Goal: Check status: Check status

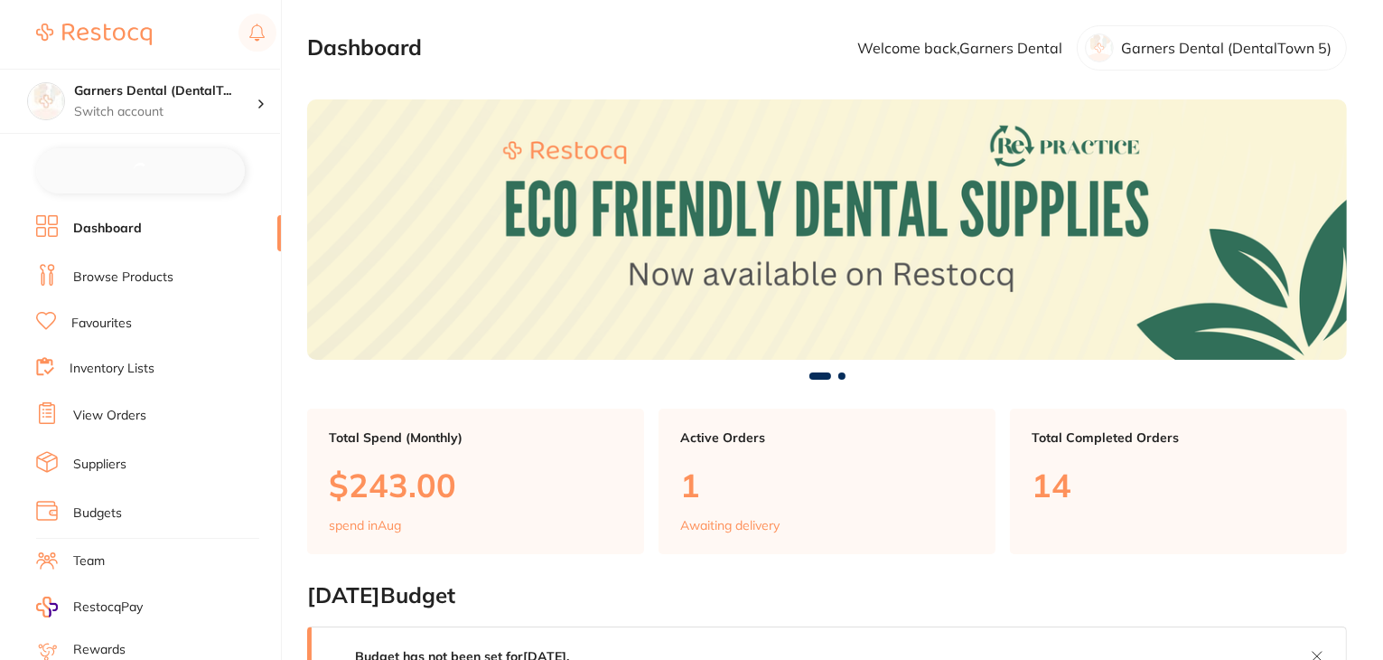
checkbox input "false"
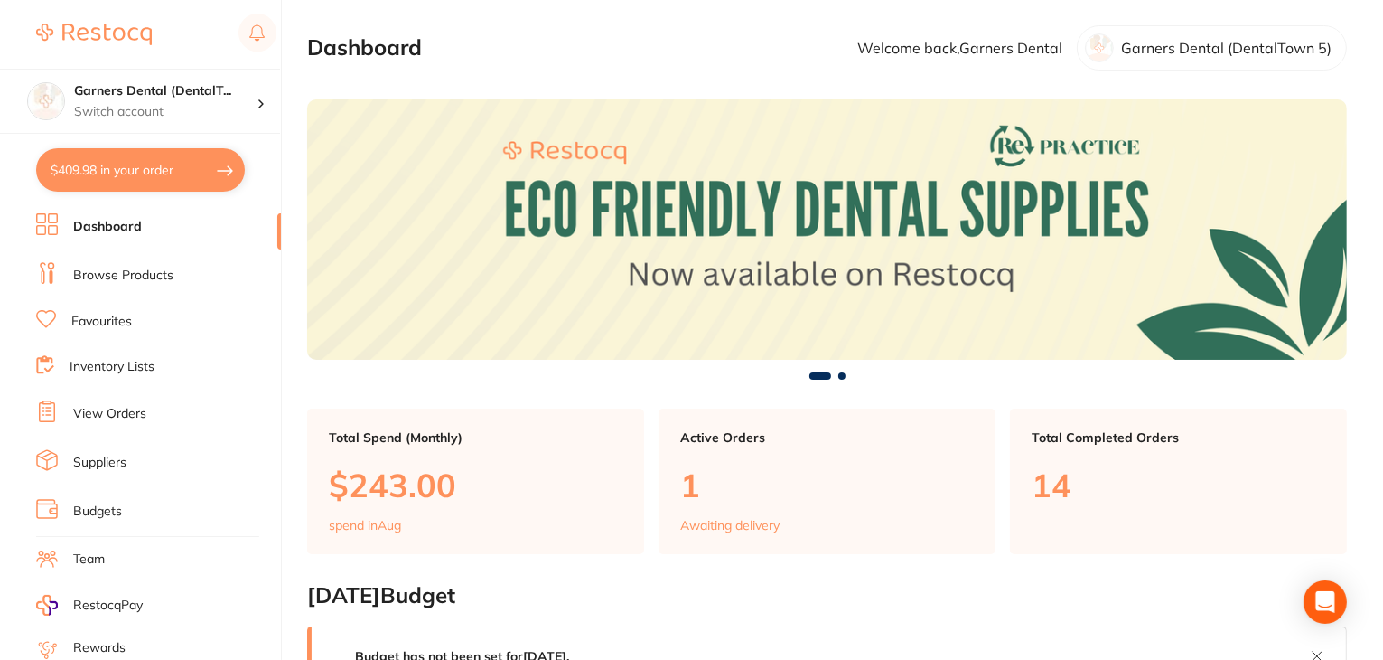
click at [131, 405] on link "View Orders" at bounding box center [109, 414] width 73 height 18
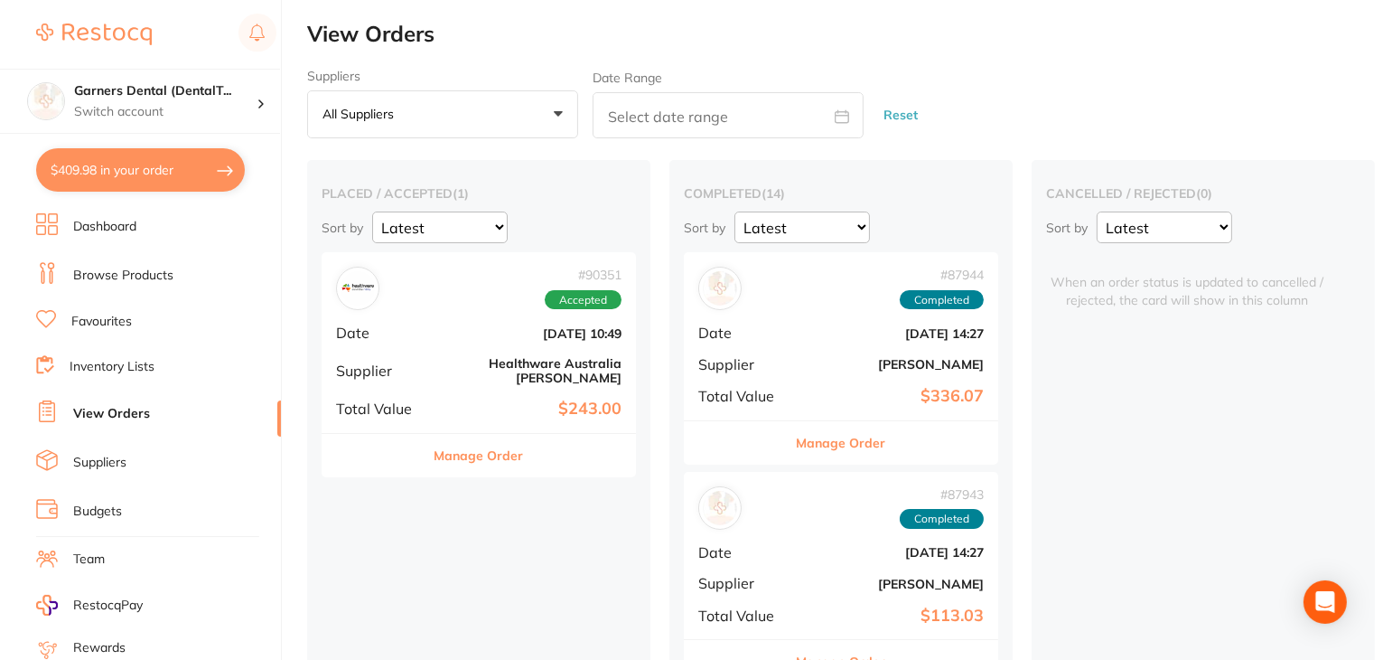
click at [497, 374] on div "# 90351 Accepted Date [DATE] 10:49 Supplier Healthware [GEOGRAPHIC_DATA] [PERSO…" at bounding box center [479, 342] width 314 height 180
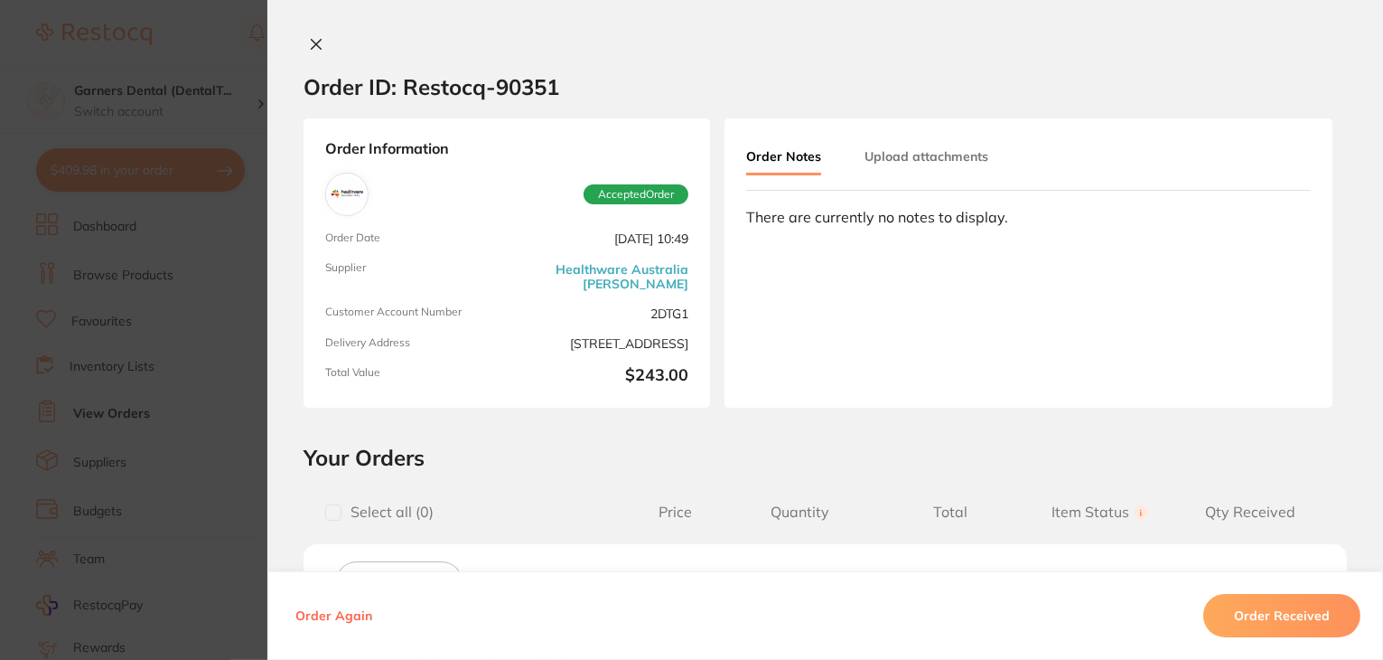
click at [309, 43] on icon at bounding box center [316, 44] width 14 height 14
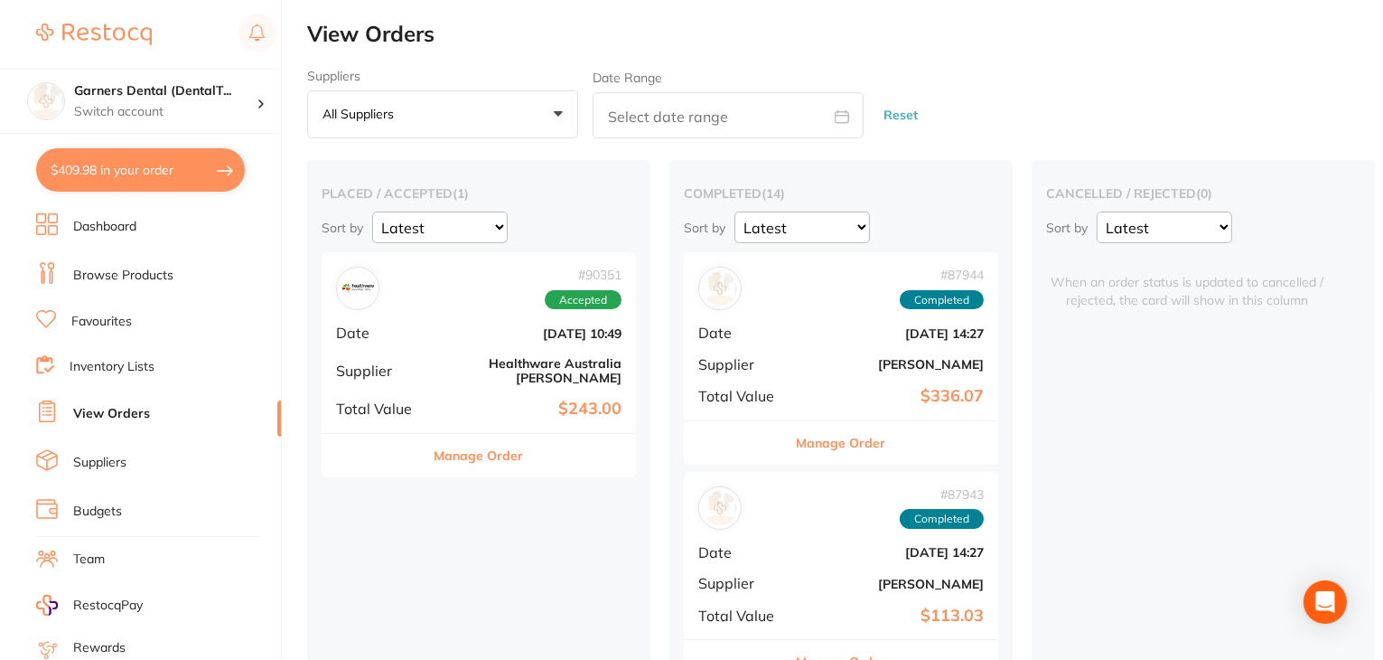
click at [483, 440] on button "Manage Order" at bounding box center [479, 455] width 89 height 43
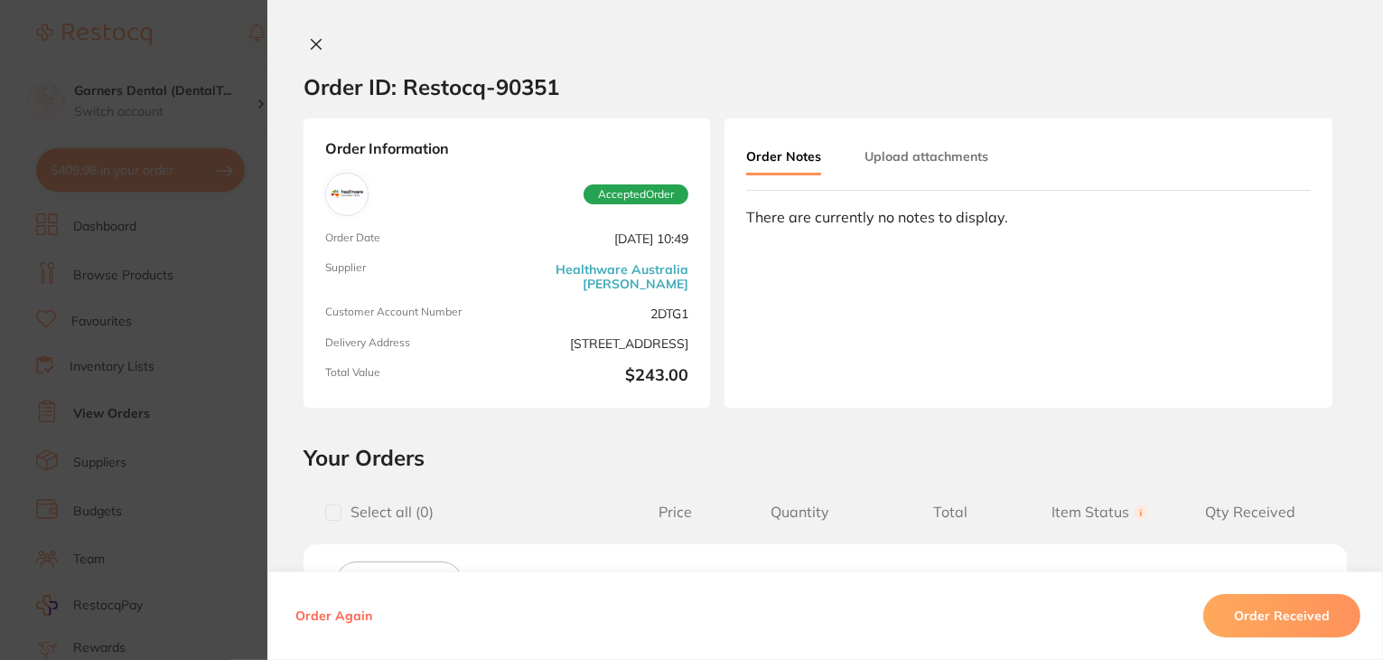
click at [309, 43] on icon at bounding box center [316, 44] width 14 height 14
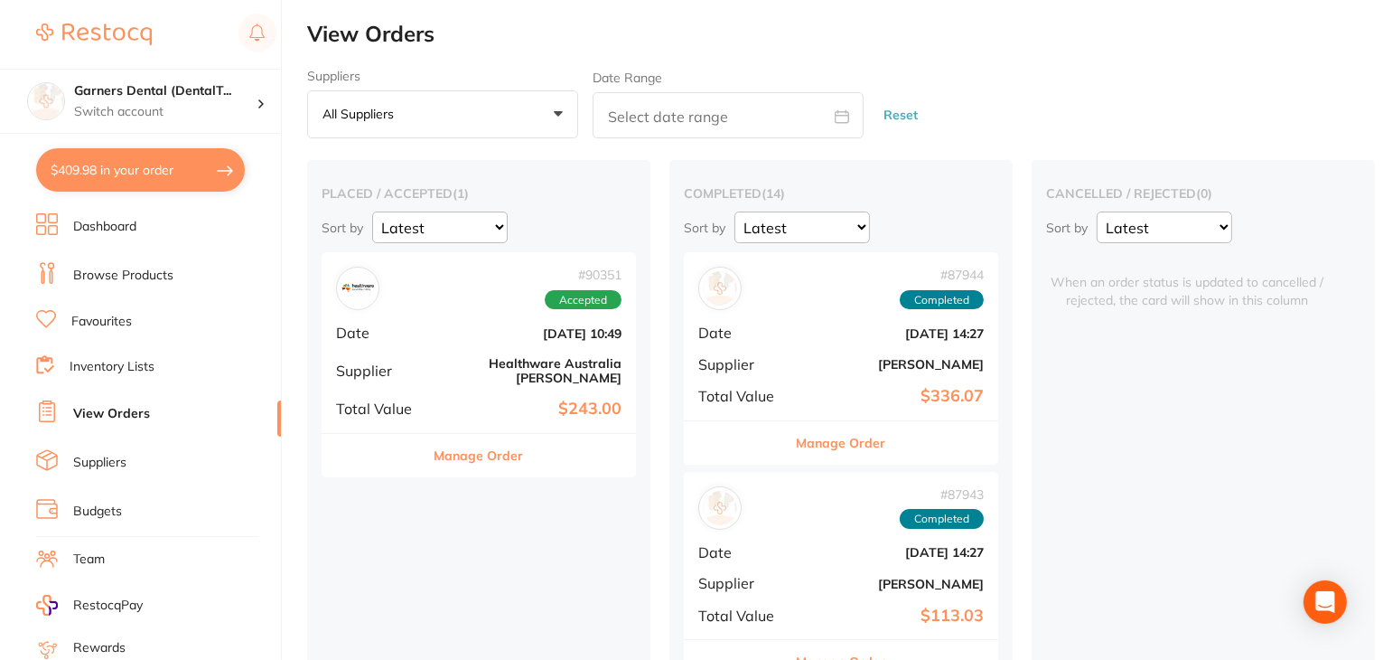
scroll to position [182, 0]
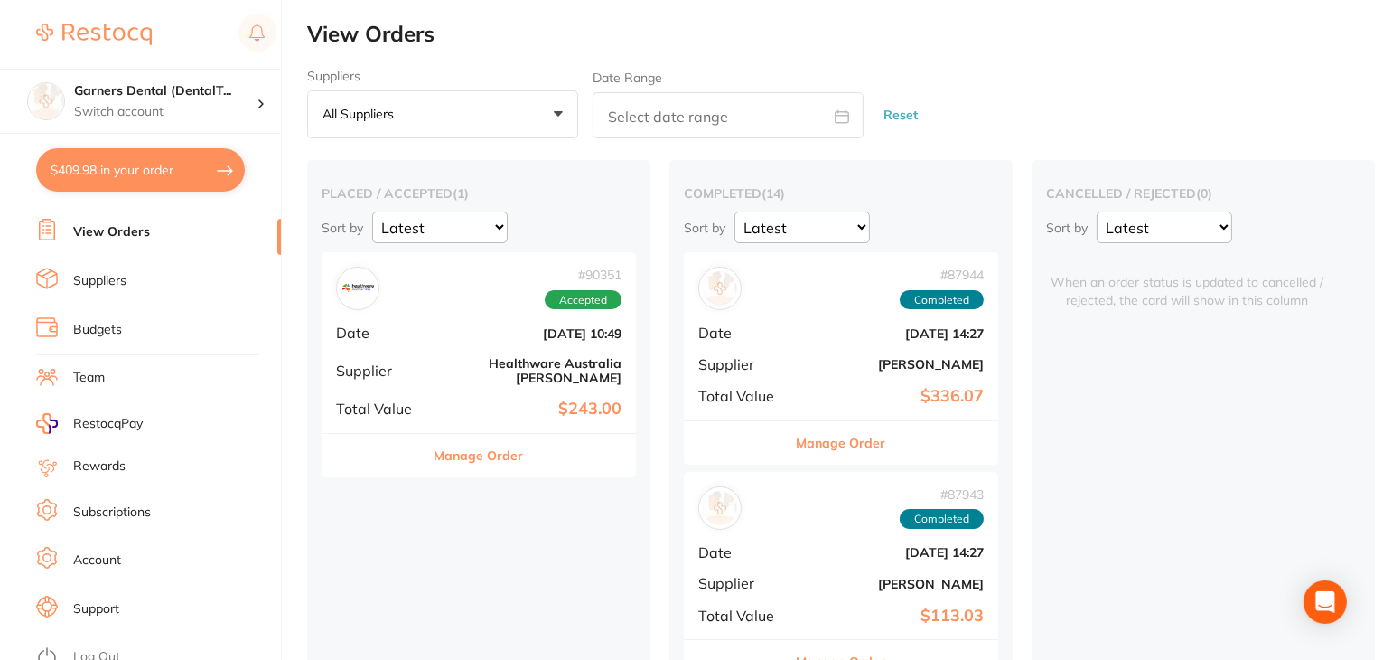
click at [83, 648] on link "Log Out" at bounding box center [96, 657] width 47 height 18
